Goal: Task Accomplishment & Management: Complete application form

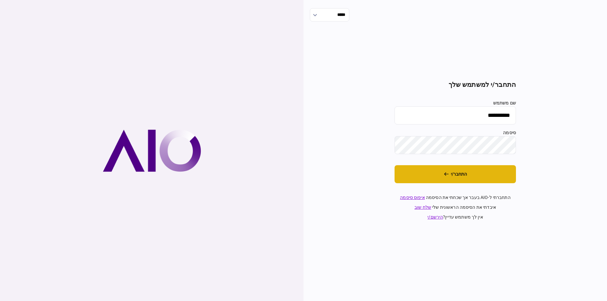
click at [459, 182] on button "התחבר/י" at bounding box center [455, 174] width 121 height 18
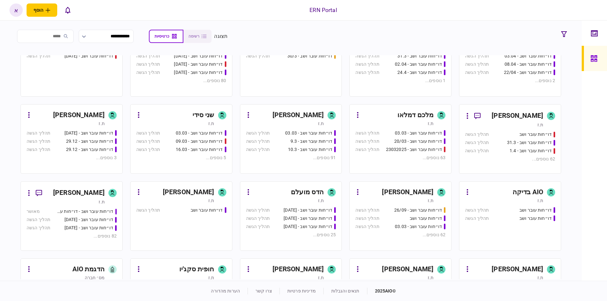
scroll to position [190, 0]
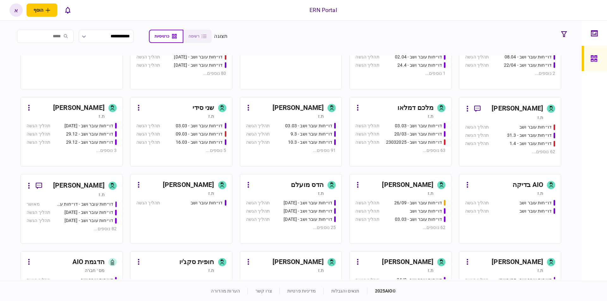
click at [324, 112] on div "איתמר שקד ת.ז" at bounding box center [291, 111] width 90 height 16
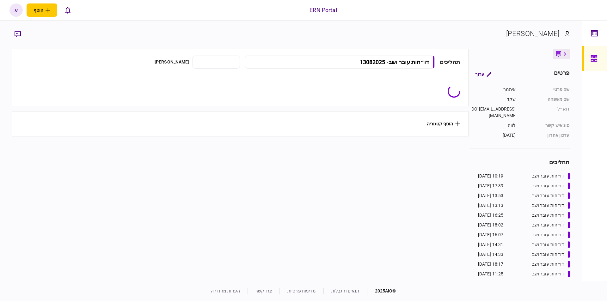
type input "**********"
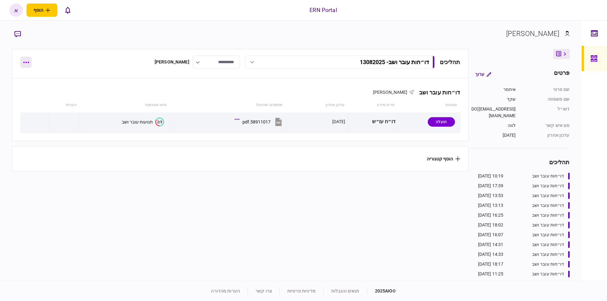
click at [26, 63] on icon "button" at bounding box center [26, 62] width 6 height 1
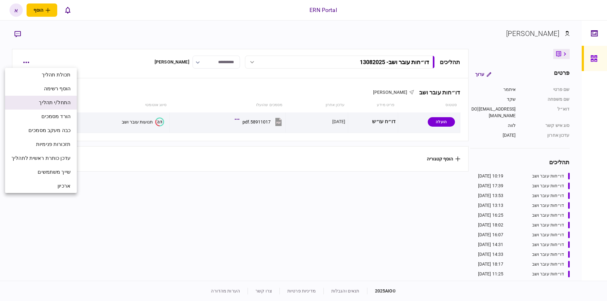
click at [55, 104] on span "התחל/י תהליך" at bounding box center [55, 103] width 32 height 8
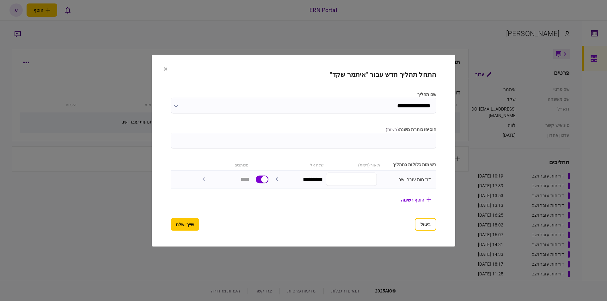
click at [227, 146] on input "הוסיפו כותרת משנה ( רשות )" at bounding box center [304, 141] width 266 height 16
type input "****"
click at [178, 226] on button "שייך ושלח" at bounding box center [185, 224] width 28 height 13
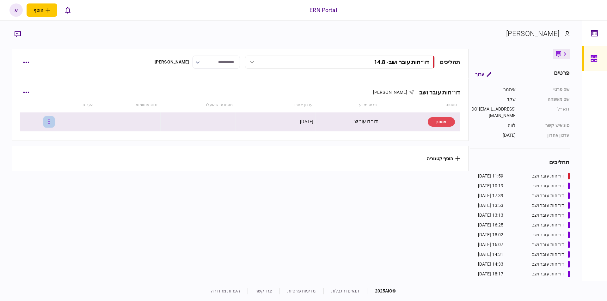
click at [55, 120] on button "button" at bounding box center [48, 121] width 11 height 11
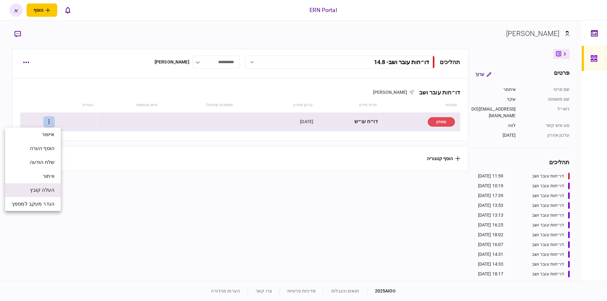
click at [48, 194] on span "העלה קובץ" at bounding box center [42, 191] width 24 height 8
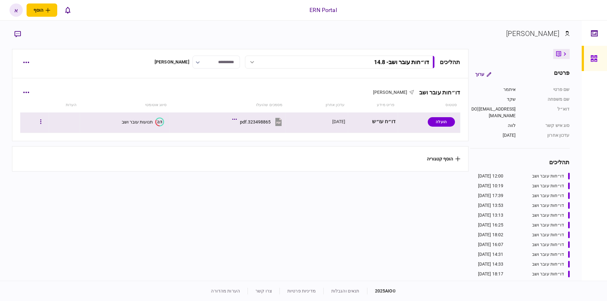
click at [158, 126] on icon at bounding box center [157, 123] width 4 height 7
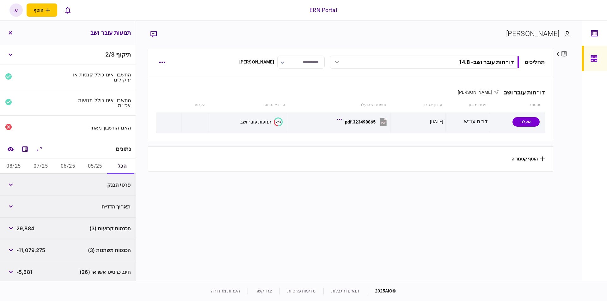
click at [96, 165] on button "05/25" at bounding box center [94, 166] width 27 height 15
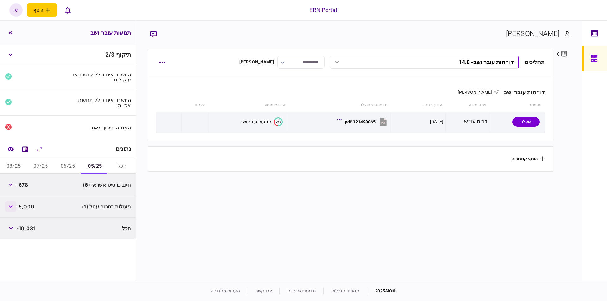
click at [12, 212] on button "button" at bounding box center [10, 206] width 11 height 11
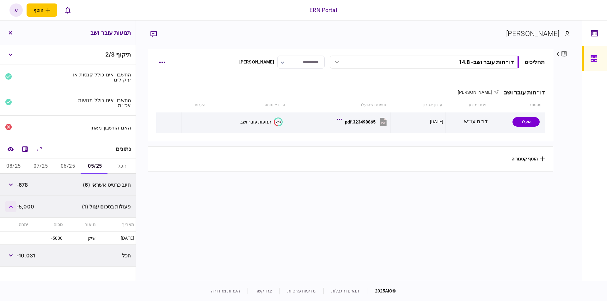
click at [12, 212] on button "button" at bounding box center [10, 206] width 11 height 11
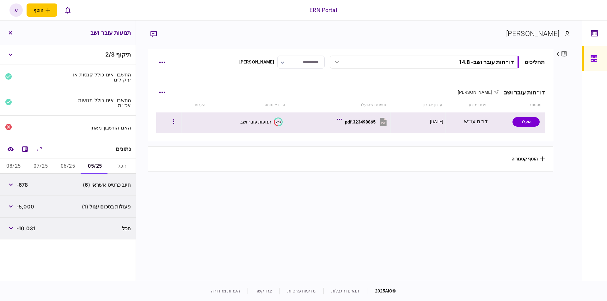
click at [360, 121] on div "323498865.pdf" at bounding box center [360, 122] width 31 height 5
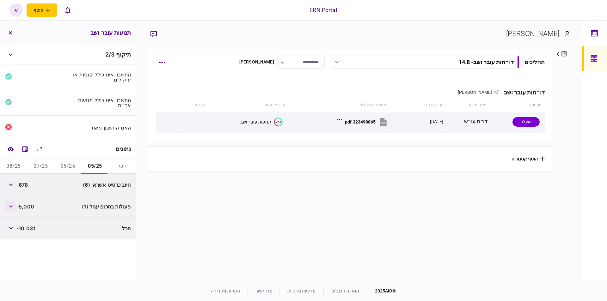
click at [12, 209] on button "button" at bounding box center [10, 206] width 11 height 11
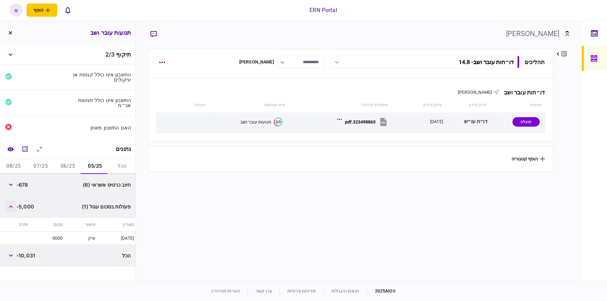
click at [13, 208] on button "button" at bounding box center [10, 206] width 11 height 11
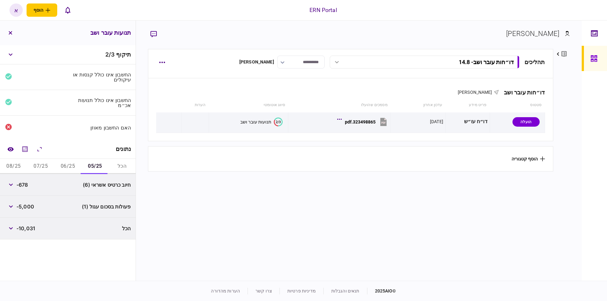
click at [75, 166] on button "06/25" at bounding box center [67, 166] width 27 height 15
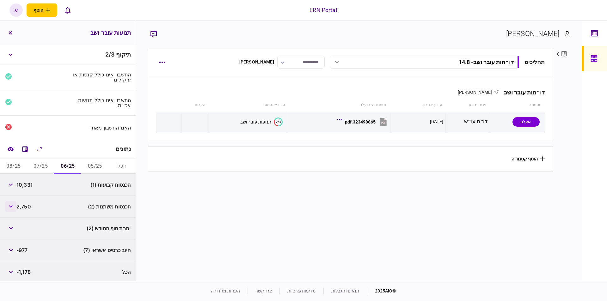
click at [13, 204] on button "button" at bounding box center [10, 206] width 11 height 11
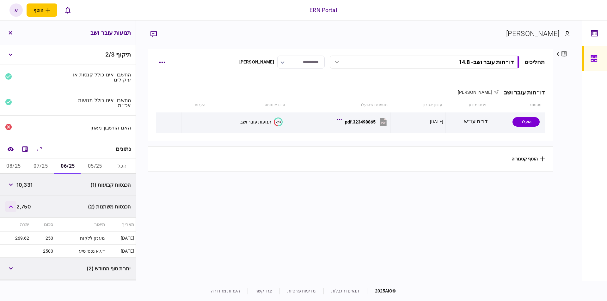
click at [13, 204] on button "button" at bounding box center [10, 206] width 11 height 11
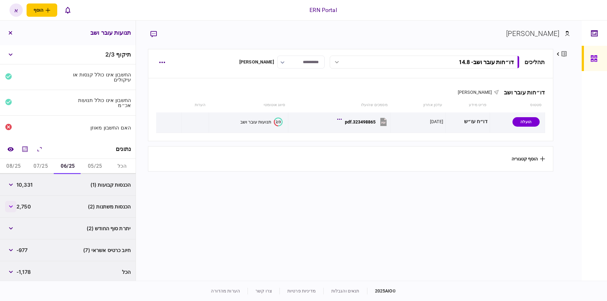
click at [13, 204] on button "button" at bounding box center [10, 206] width 11 height 11
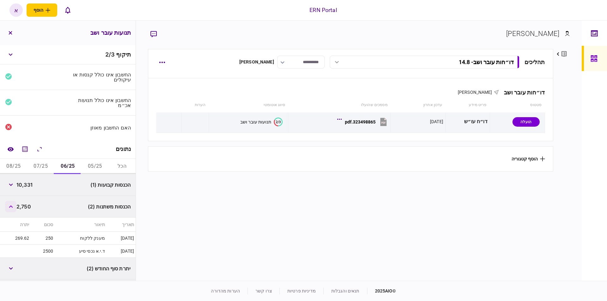
click at [13, 204] on button "button" at bounding box center [10, 206] width 11 height 11
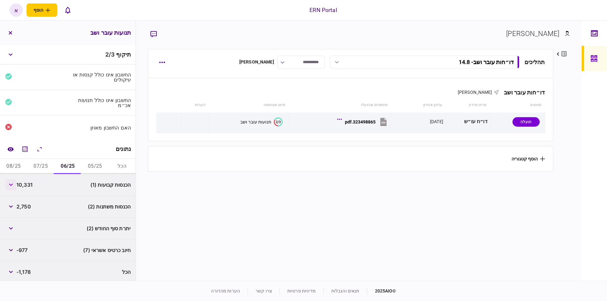
click at [16, 183] on button "button" at bounding box center [10, 184] width 11 height 11
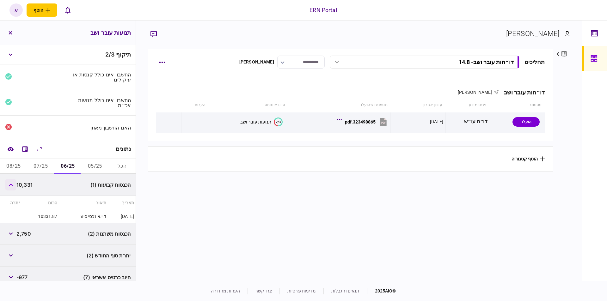
click at [16, 183] on button "button" at bounding box center [10, 184] width 11 height 11
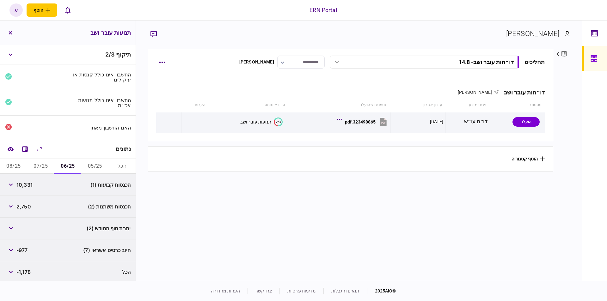
click at [25, 185] on span "10,331" at bounding box center [24, 185] width 16 height 8
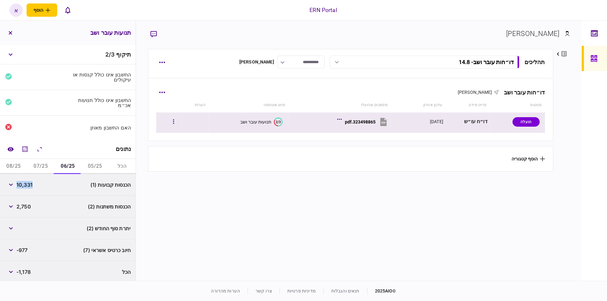
copy span "10,331"
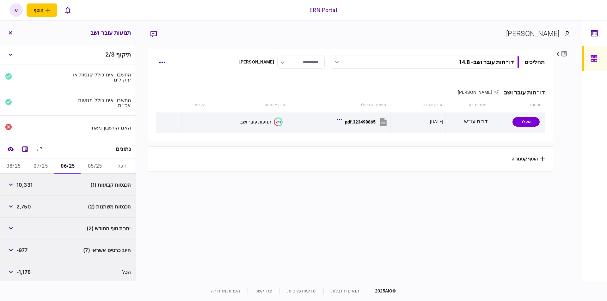
click at [22, 211] on div "2,750" at bounding box center [18, 206] width 26 height 11
click at [23, 208] on span "2,750" at bounding box center [23, 207] width 15 height 8
copy span "2,750"
click at [15, 228] on button "button" at bounding box center [10, 228] width 11 height 11
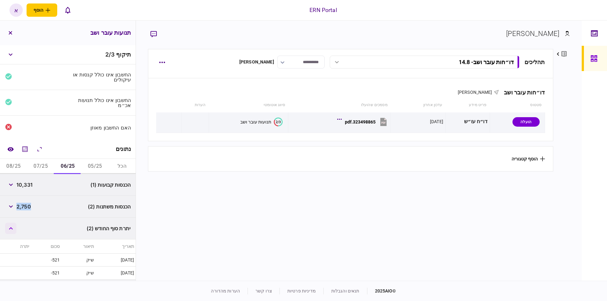
click at [15, 227] on button "button" at bounding box center [10, 228] width 11 height 11
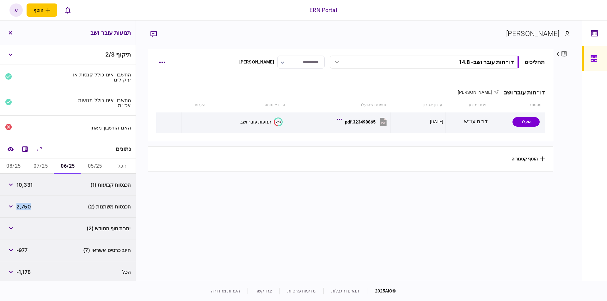
scroll to position [2, 0]
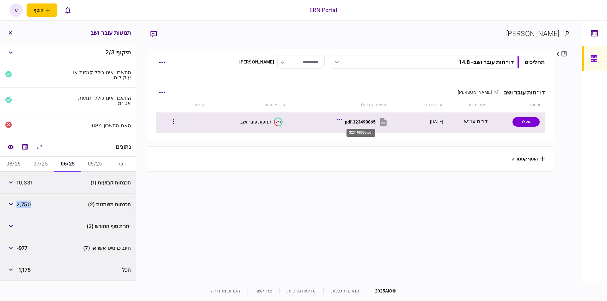
click at [372, 120] on div "323498865.pdf" at bounding box center [360, 122] width 31 height 5
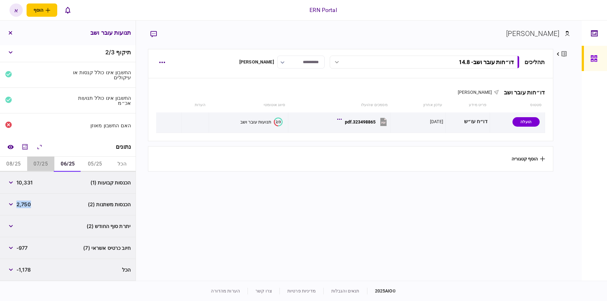
click at [33, 169] on button "07/25" at bounding box center [40, 164] width 27 height 15
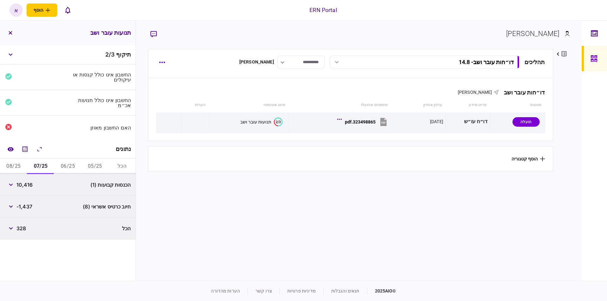
click at [20, 181] on div "10,416" at bounding box center [19, 184] width 28 height 11
copy span "10,416"
click at [20, 165] on button "08/25" at bounding box center [13, 166] width 27 height 15
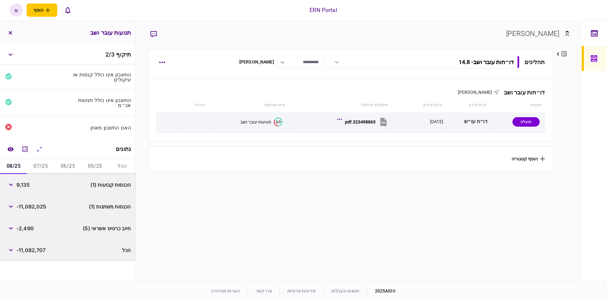
click at [27, 183] on span "9,135" at bounding box center [22, 185] width 13 height 8
copy span "9,135"
click at [11, 211] on button "button" at bounding box center [10, 206] width 11 height 11
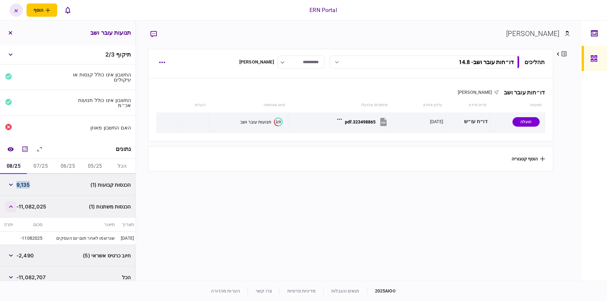
click at [11, 211] on button "button" at bounding box center [10, 206] width 11 height 11
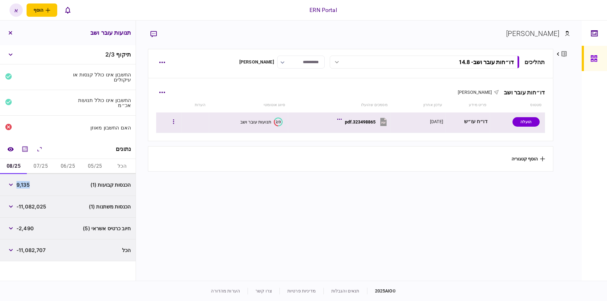
click at [362, 120] on div "323498865.pdf" at bounding box center [360, 122] width 31 height 5
click at [351, 124] on div "323498865.pdf" at bounding box center [360, 122] width 31 height 5
click at [370, 124] on div "323498865.pdf" at bounding box center [360, 122] width 31 height 5
